Goal: Task Accomplishment & Management: Manage account settings

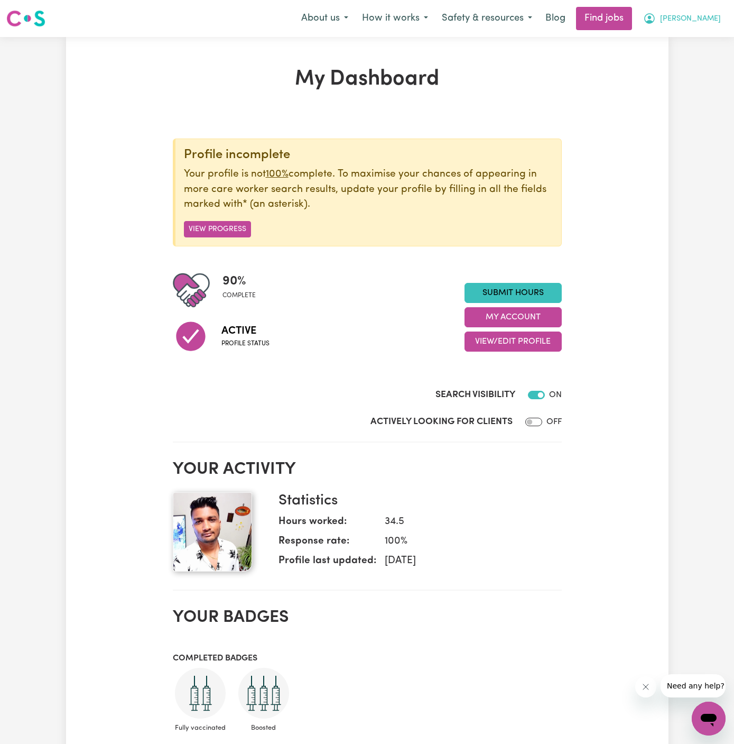
click at [702, 17] on span "[PERSON_NAME]" at bounding box center [690, 19] width 61 height 12
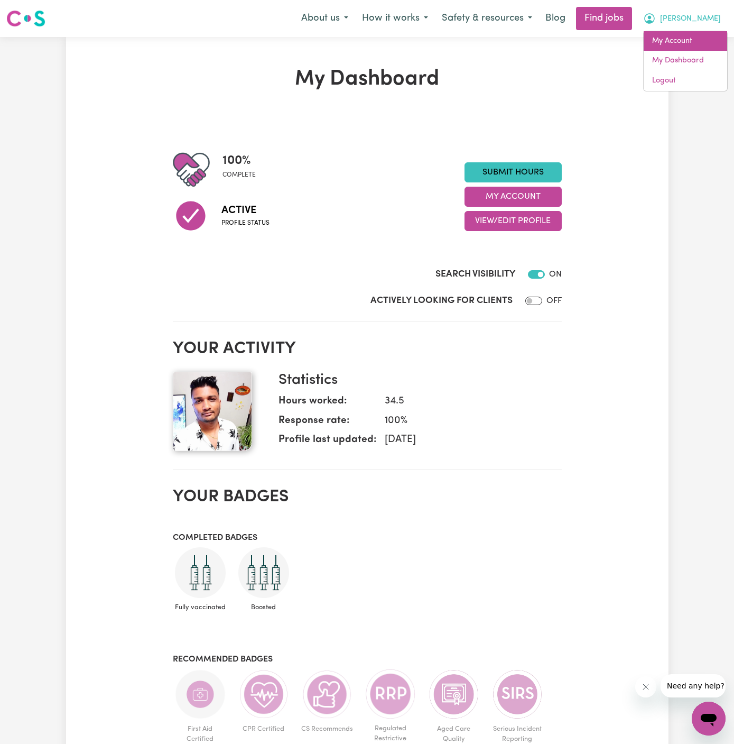
click at [702, 37] on link "My Account" at bounding box center [685, 41] width 83 height 20
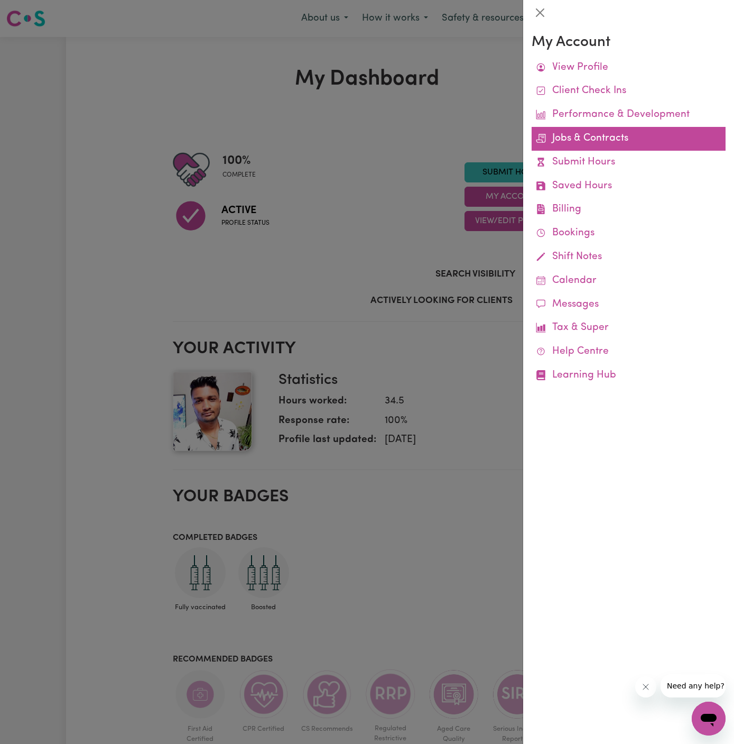
click at [611, 135] on link "Jobs & Contracts" at bounding box center [629, 139] width 194 height 24
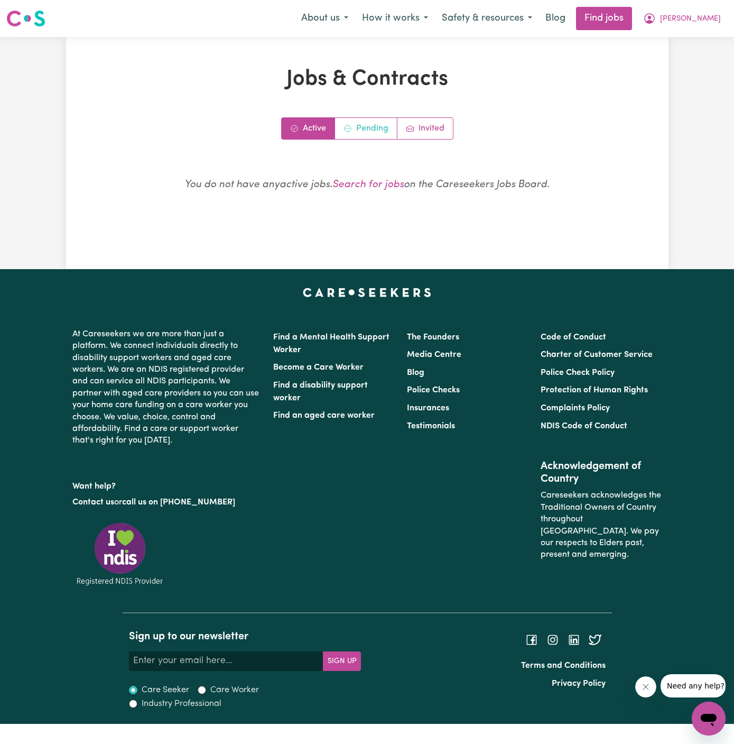
click at [379, 122] on link "Pending" at bounding box center [366, 128] width 62 height 21
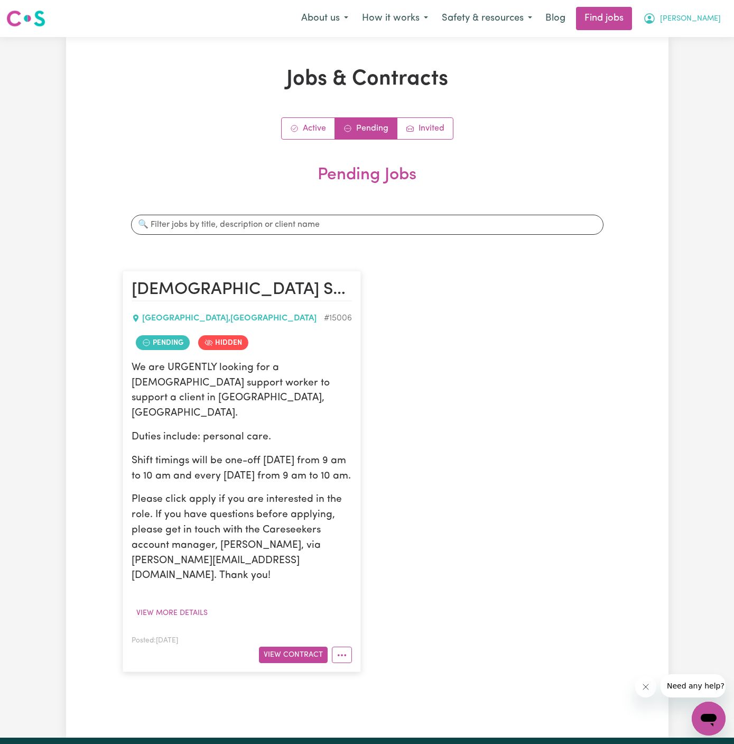
click at [715, 12] on button "[PERSON_NAME]" at bounding box center [681, 18] width 91 height 22
click at [705, 36] on link "My Account" at bounding box center [685, 41] width 83 height 20
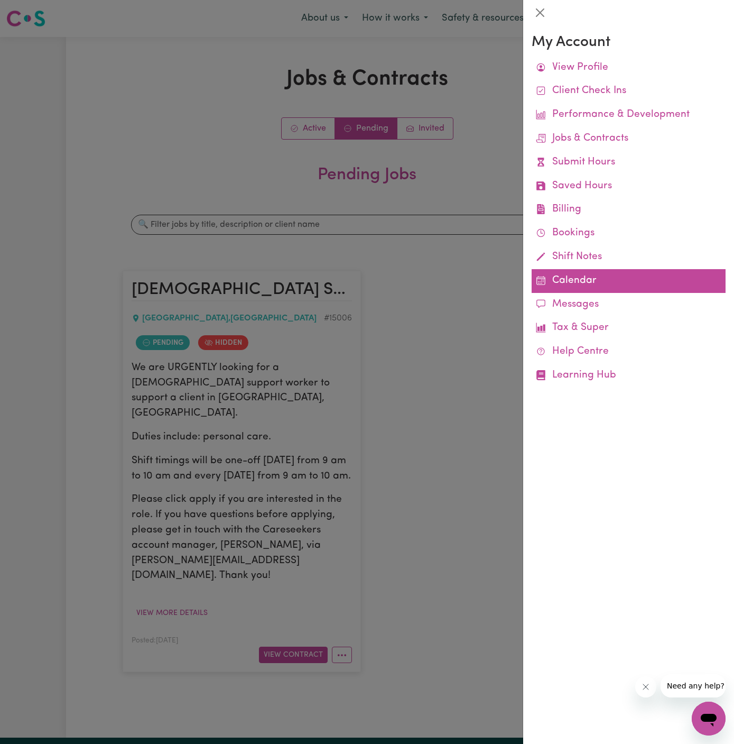
click at [570, 282] on link "Calendar" at bounding box center [629, 281] width 194 height 24
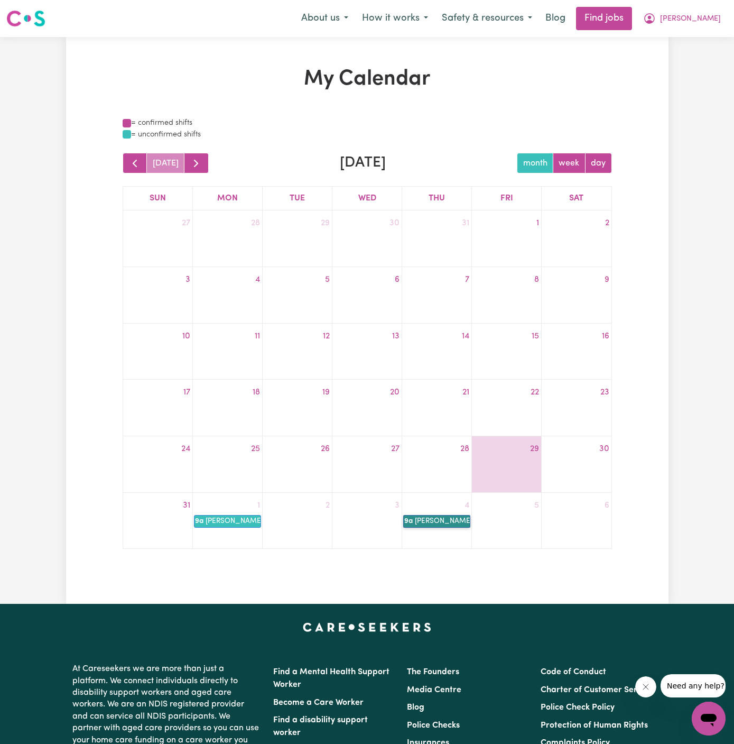
click at [432, 517] on link "9a [PERSON_NAME]" at bounding box center [436, 521] width 67 height 13
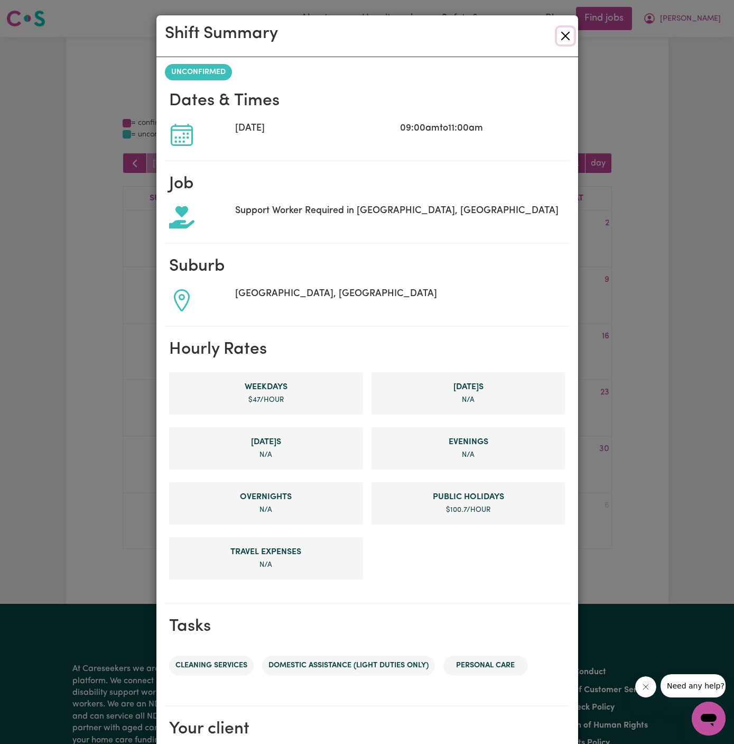
click at [570, 35] on button "Close" at bounding box center [565, 35] width 17 height 17
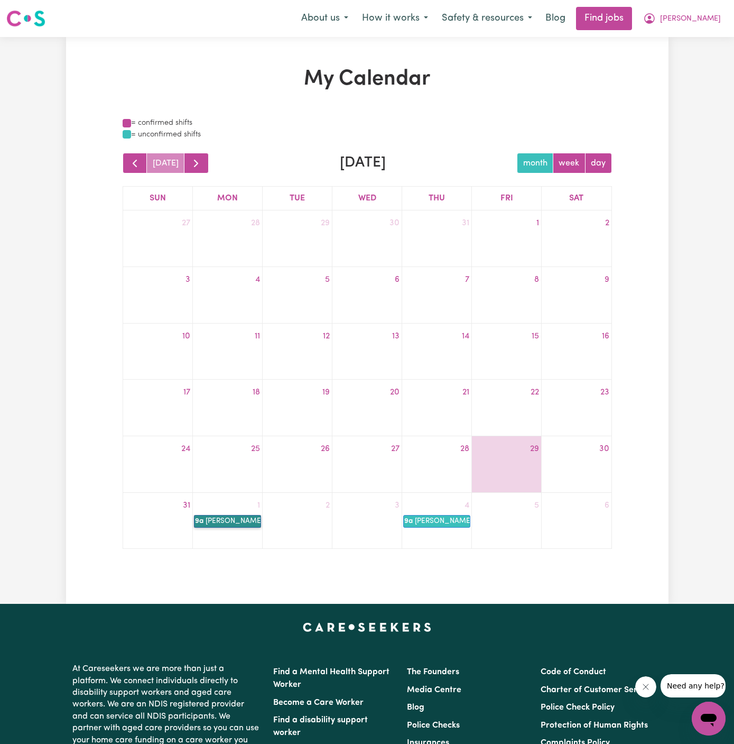
click at [236, 523] on link "9a [PERSON_NAME]" at bounding box center [227, 521] width 67 height 13
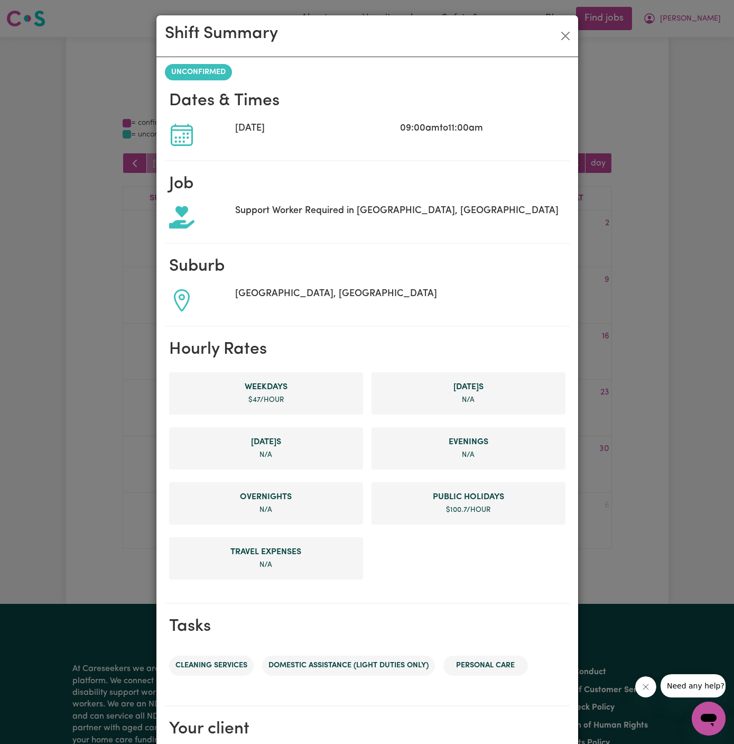
scroll to position [123, 0]
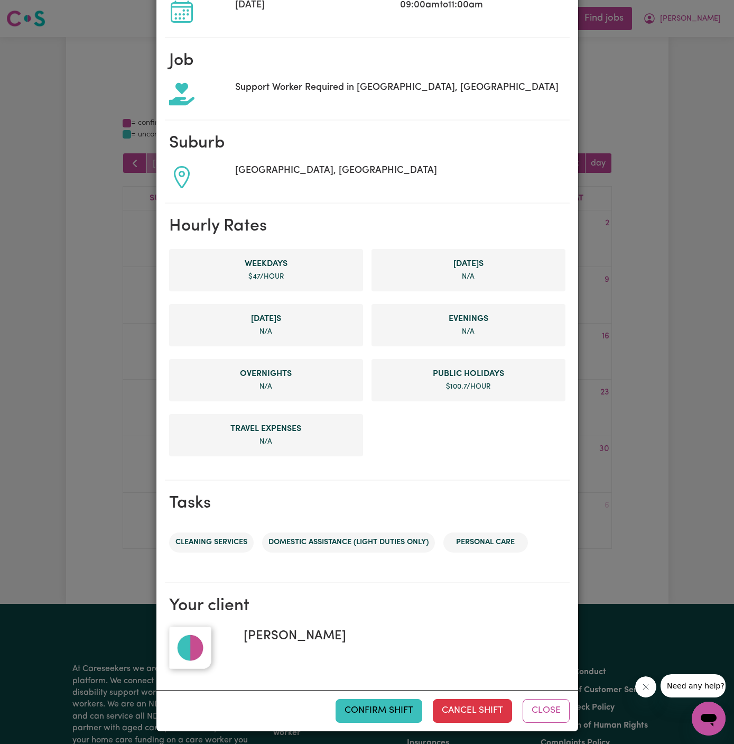
click at [282, 627] on span "[PERSON_NAME]" at bounding box center [290, 635] width 111 height 19
copy span "[PERSON_NAME]"
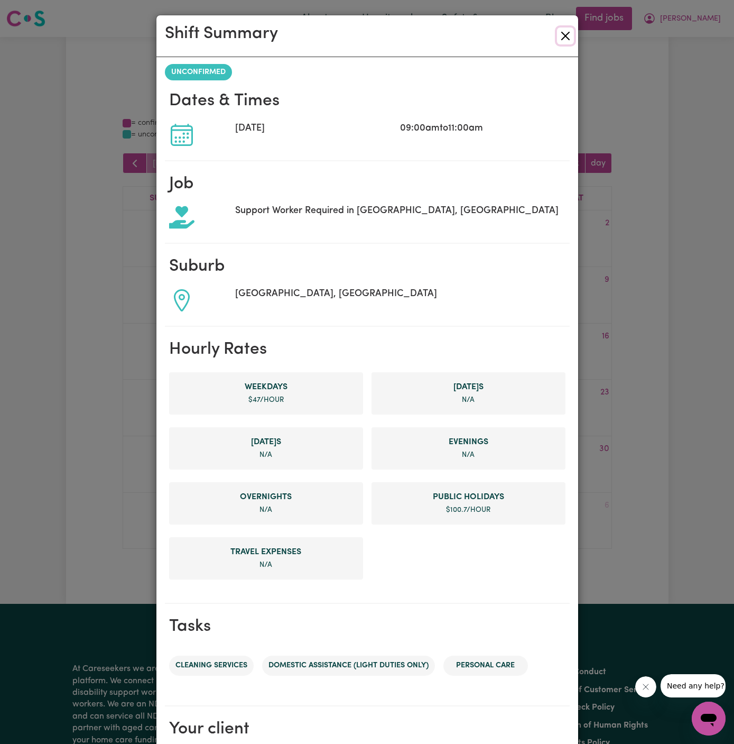
click at [568, 34] on button "Close" at bounding box center [565, 35] width 17 height 17
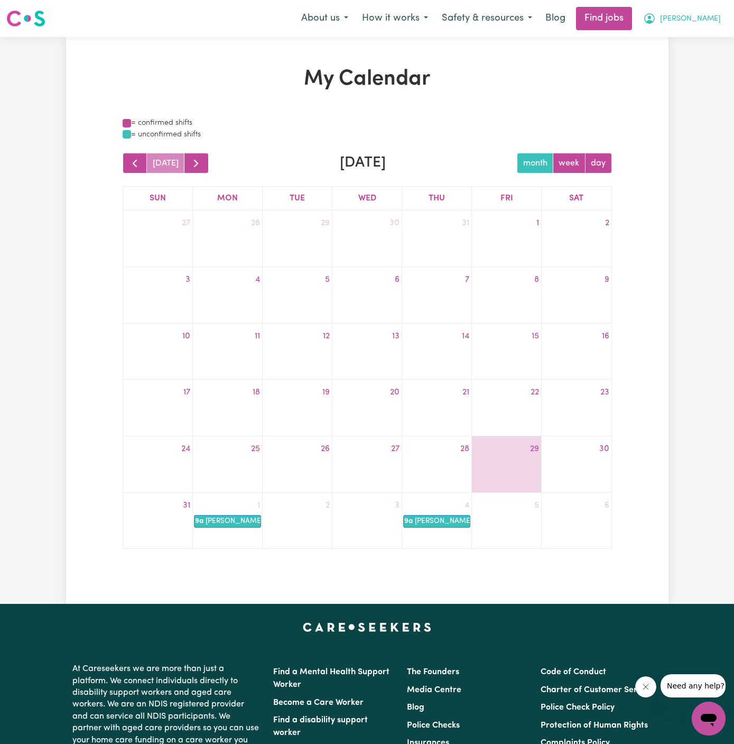
click at [707, 16] on span "[PERSON_NAME]" at bounding box center [690, 19] width 61 height 12
click at [705, 39] on link "My Account" at bounding box center [685, 41] width 83 height 20
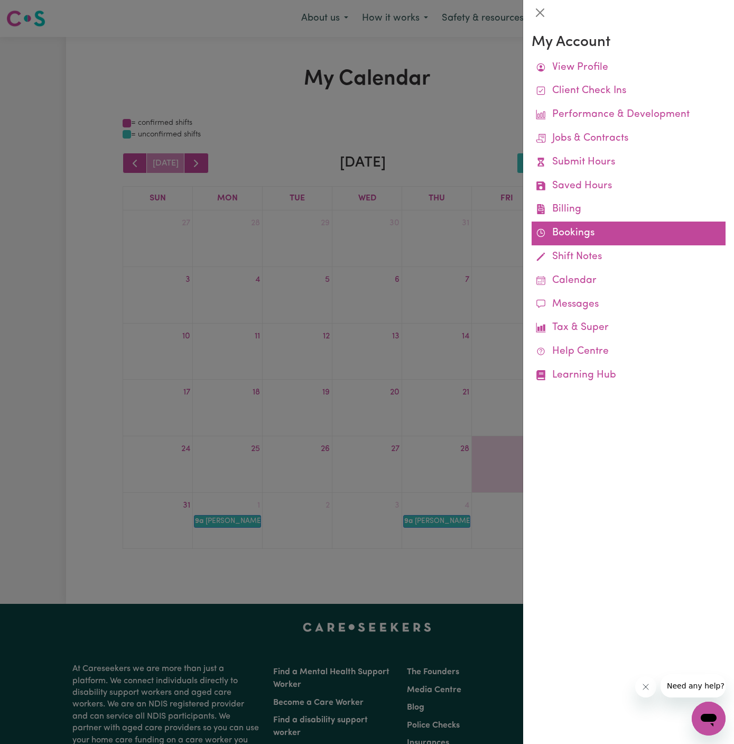
click at [572, 228] on link "Bookings" at bounding box center [629, 233] width 194 height 24
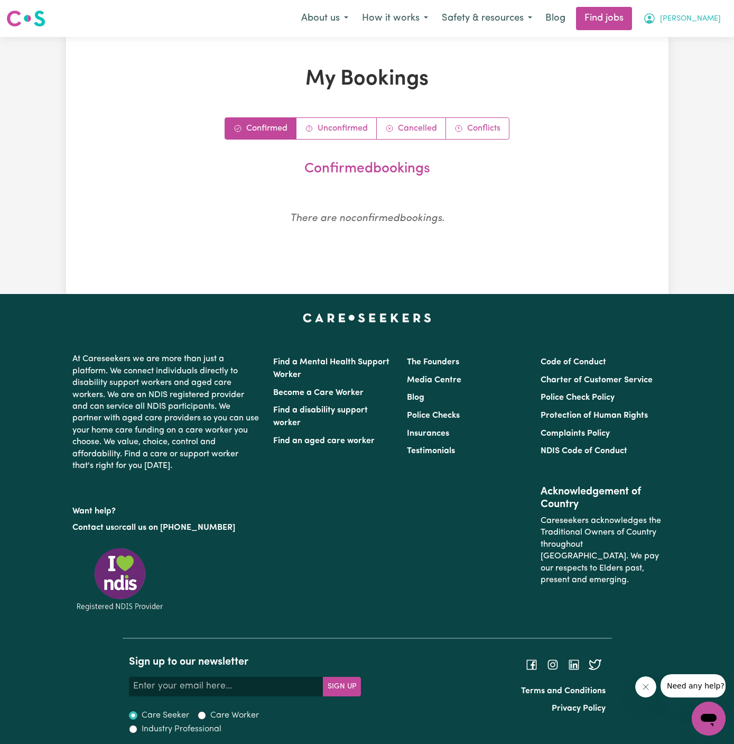
click at [706, 18] on span "[PERSON_NAME]" at bounding box center [690, 19] width 61 height 12
click at [706, 35] on link "My Account" at bounding box center [685, 41] width 83 height 20
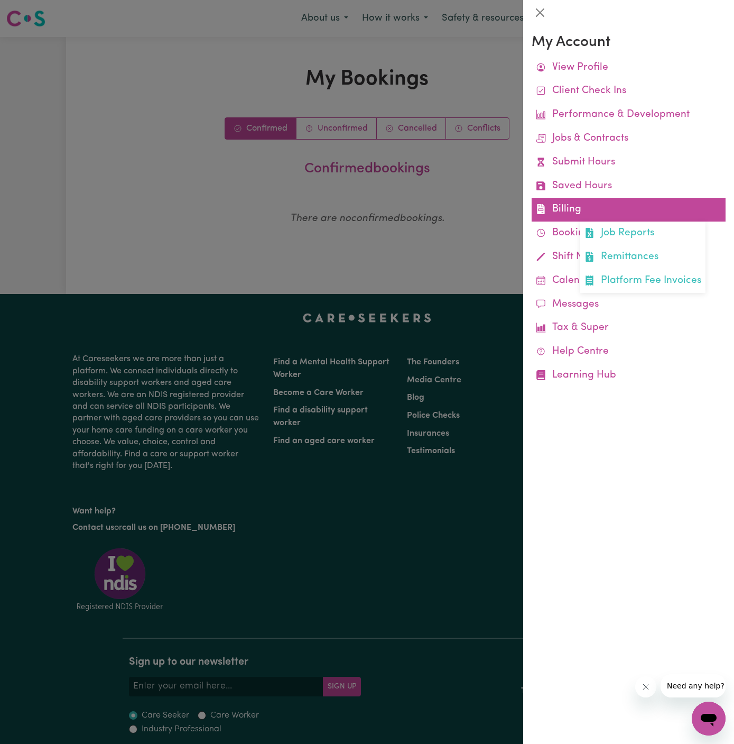
click at [571, 204] on link "Billing Job Reports Remittances Platform Fee Invoices" at bounding box center [629, 210] width 194 height 24
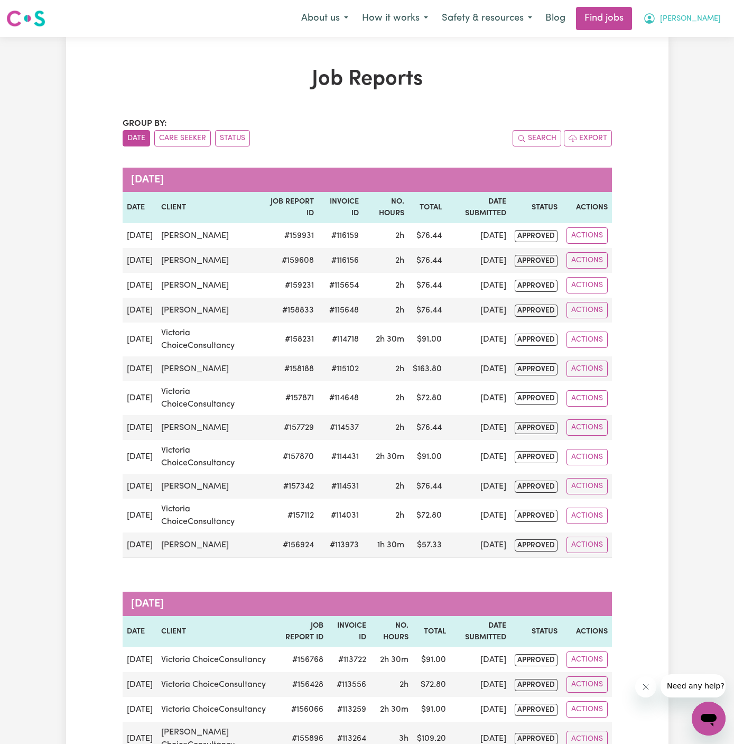
click at [706, 25] on button "[PERSON_NAME]" at bounding box center [681, 18] width 91 height 22
click at [680, 35] on link "My Account" at bounding box center [685, 41] width 83 height 20
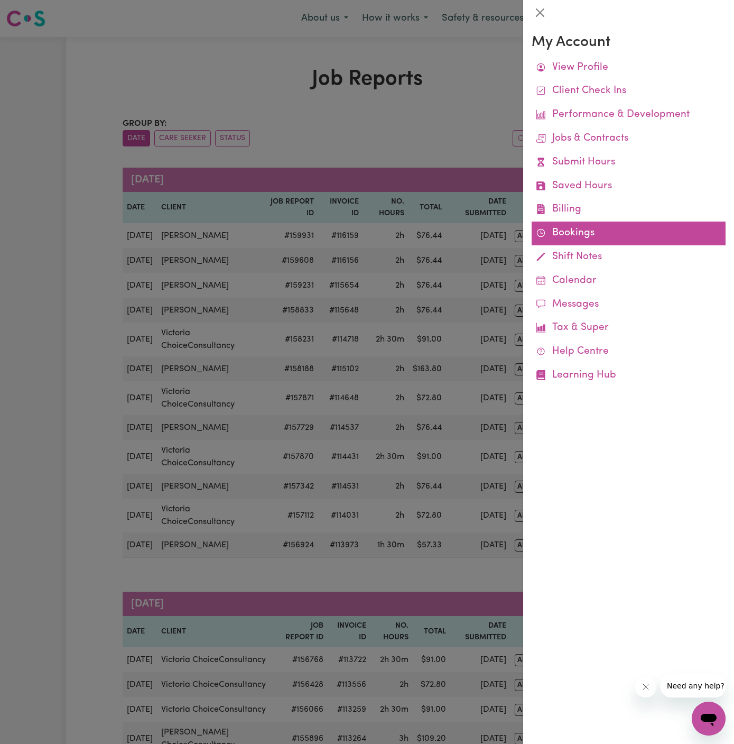
click at [572, 235] on link "Bookings" at bounding box center [629, 233] width 194 height 24
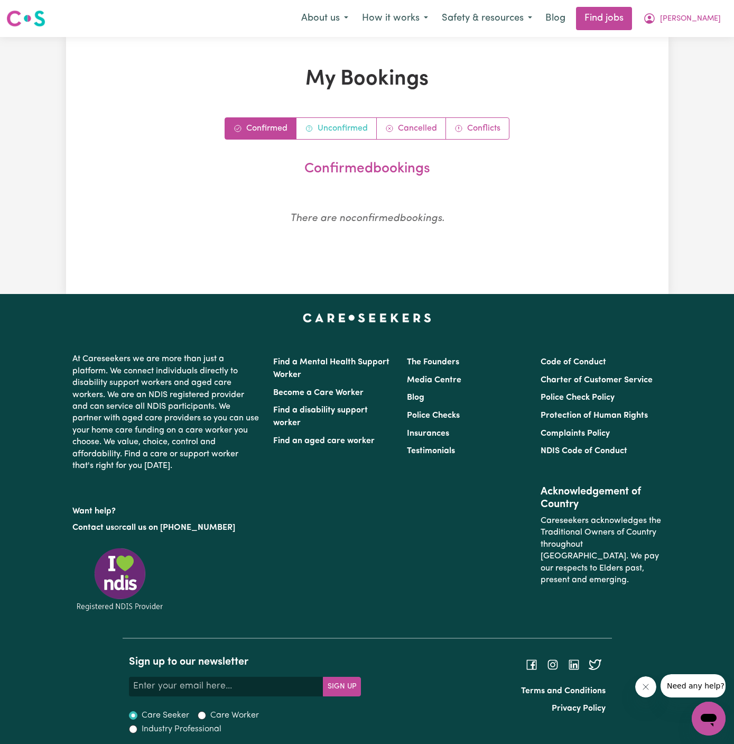
click at [345, 121] on link "Unconfirmed" at bounding box center [336, 128] width 80 height 21
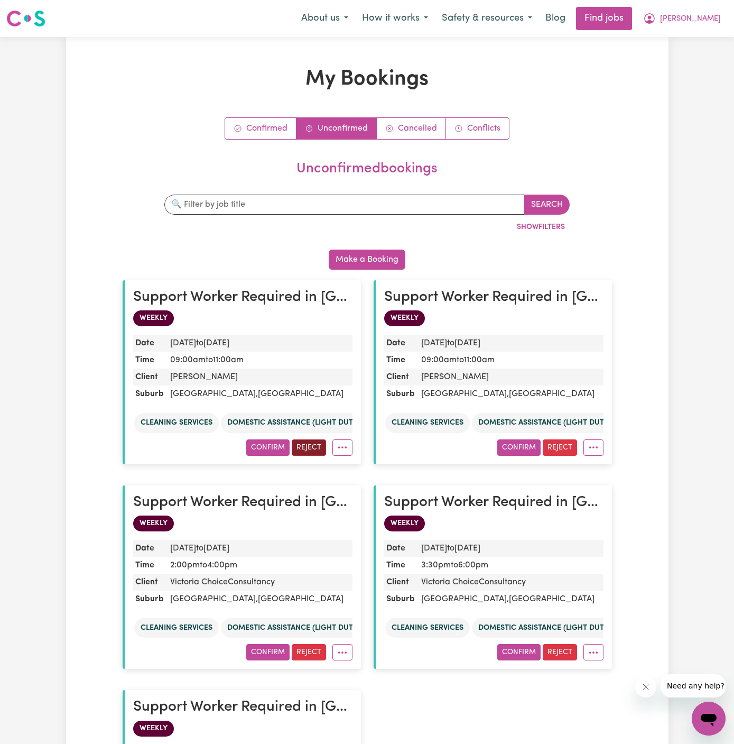
click at [313, 445] on button "Reject" at bounding box center [309, 447] width 34 height 16
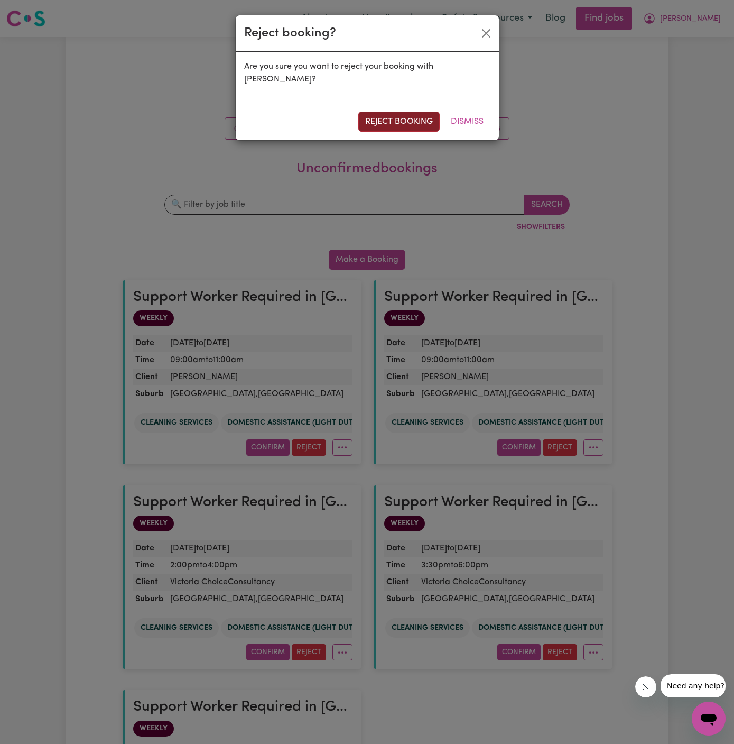
click at [381, 115] on button "reject booking" at bounding box center [398, 121] width 81 height 20
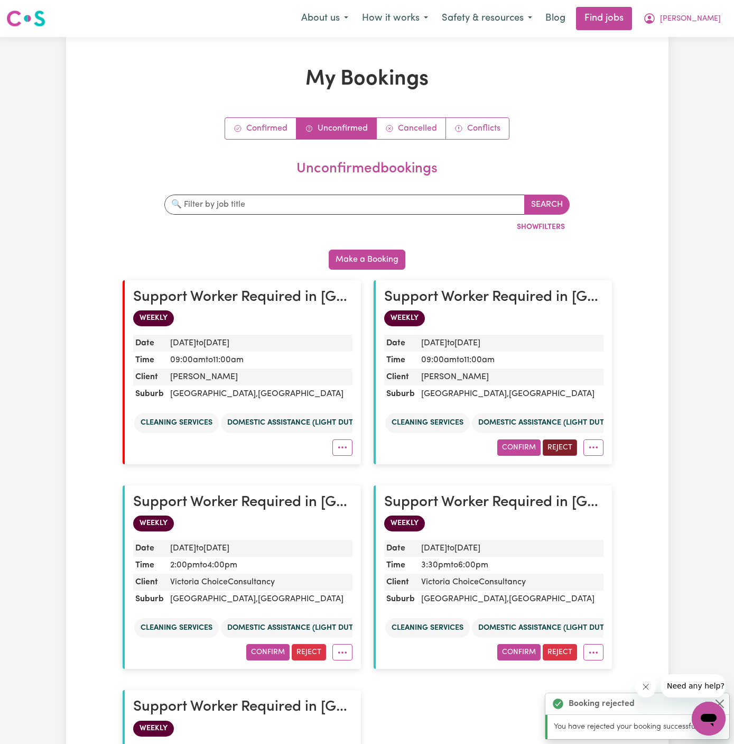
click at [559, 444] on button "Reject" at bounding box center [560, 447] width 34 height 16
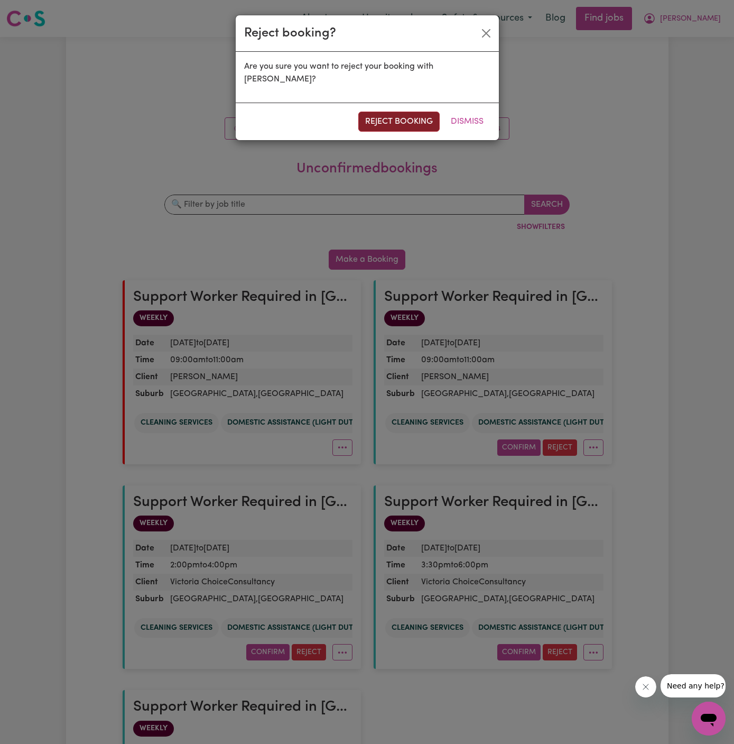
click at [392, 117] on button "reject booking" at bounding box center [398, 121] width 81 height 20
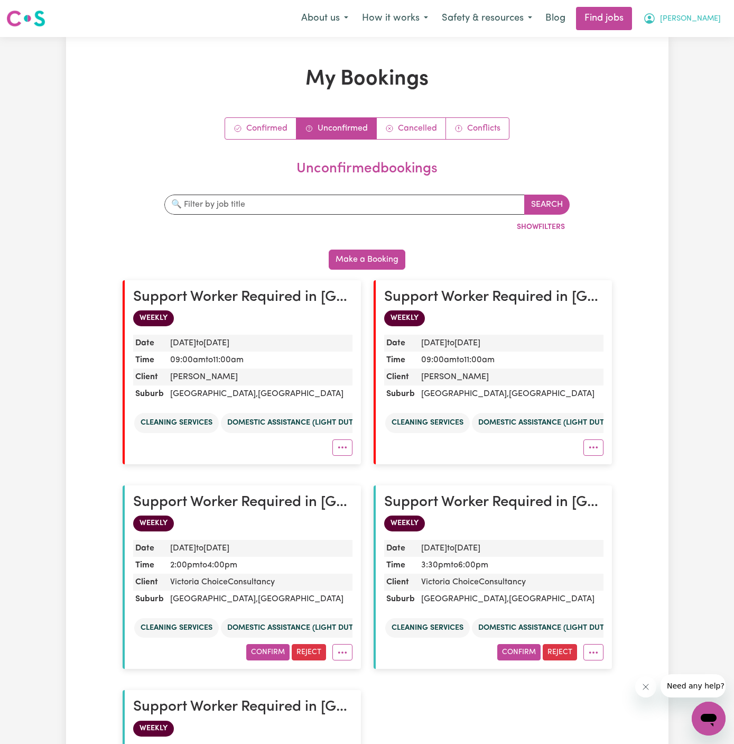
click at [713, 22] on span "[PERSON_NAME]" at bounding box center [690, 19] width 61 height 12
click at [694, 33] on link "My Account" at bounding box center [685, 41] width 83 height 20
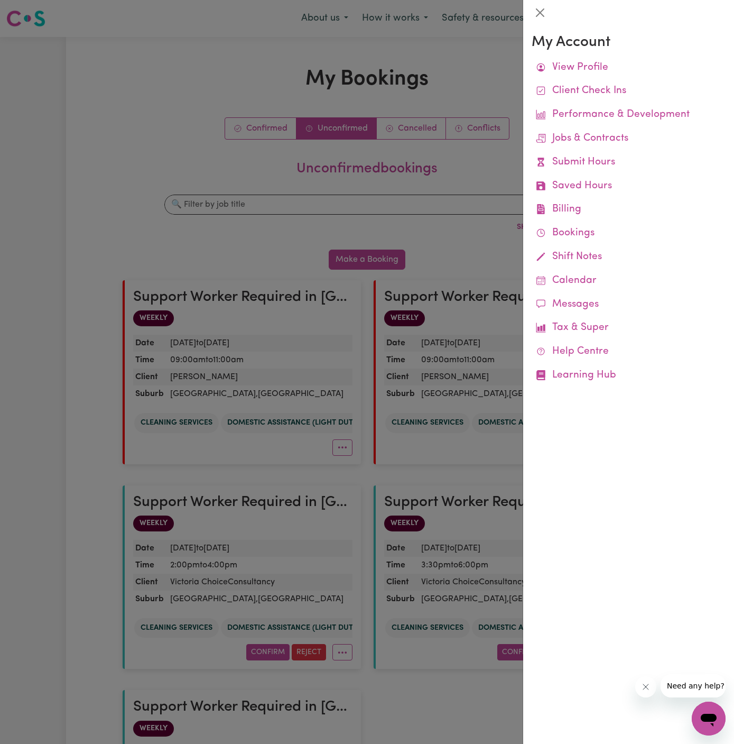
click at [492, 24] on div at bounding box center [367, 372] width 734 height 744
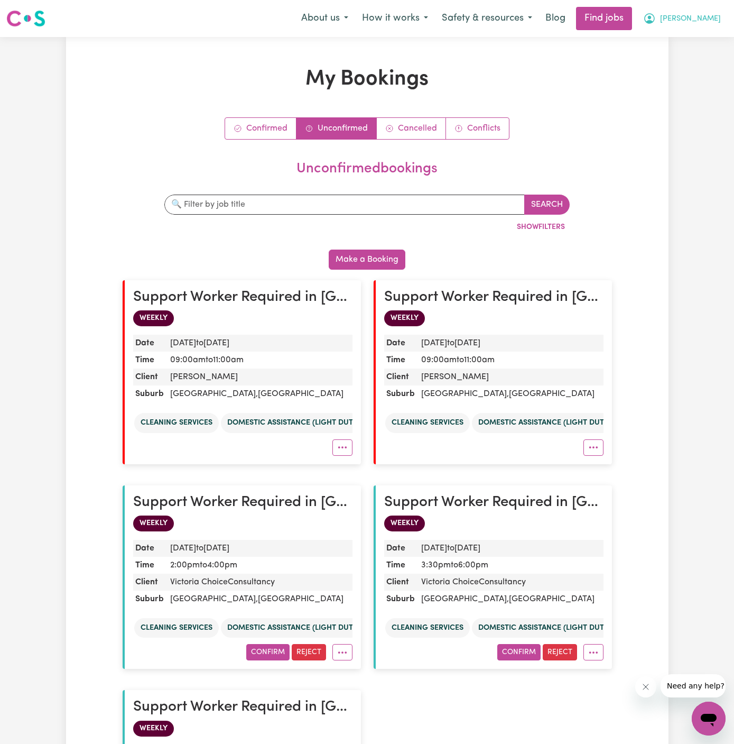
click at [704, 13] on span "[PERSON_NAME]" at bounding box center [690, 19] width 61 height 12
click at [704, 82] on link "Logout" at bounding box center [685, 81] width 83 height 20
